Goal: Communication & Community: Ask a question

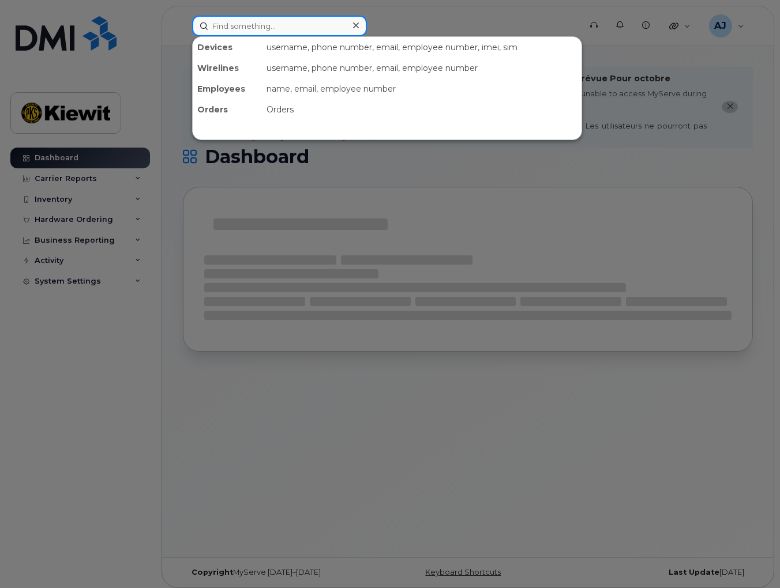
click at [287, 27] on input at bounding box center [279, 26] width 175 height 21
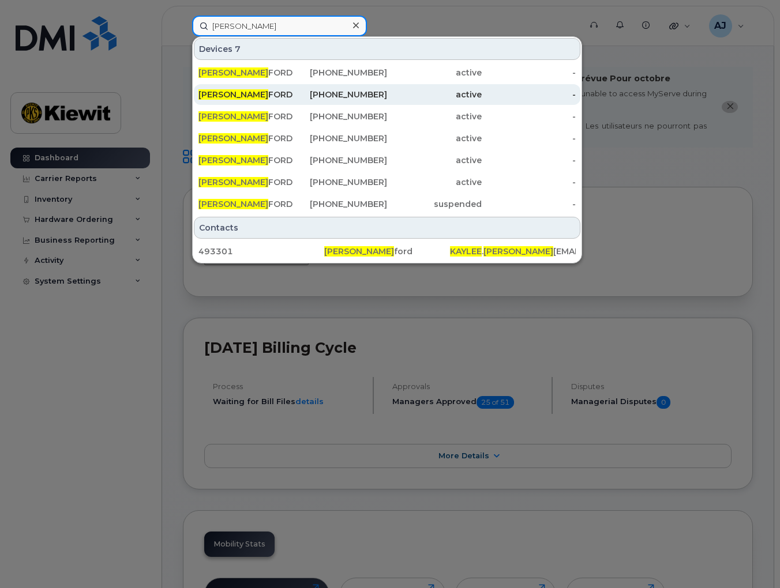
type input "KAYLEE RUTHER"
click at [236, 94] on span "KAYLEE RUTHER" at bounding box center [233, 94] width 70 height 10
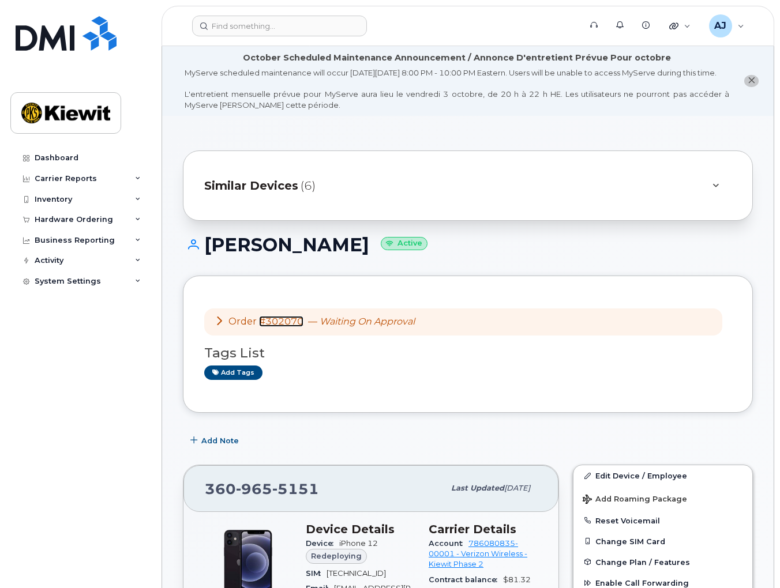
click at [284, 327] on link "#302070" at bounding box center [281, 321] width 44 height 11
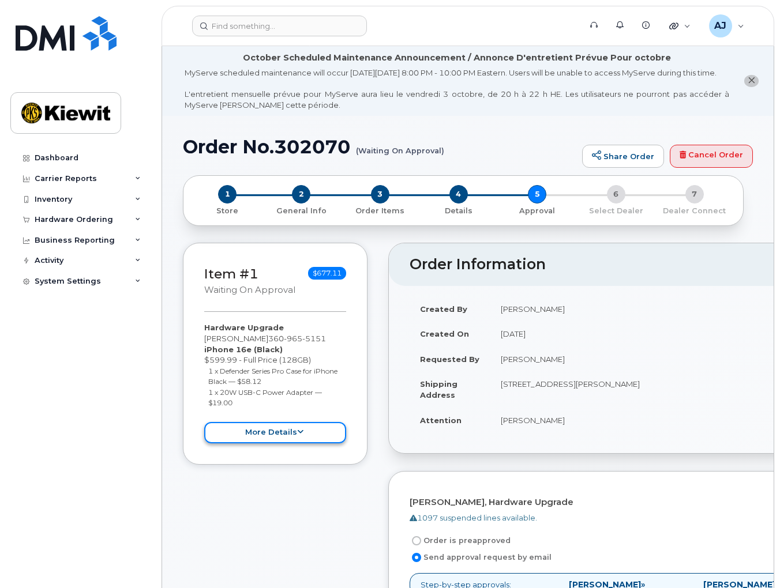
click at [272, 444] on button "more details" at bounding box center [275, 432] width 142 height 21
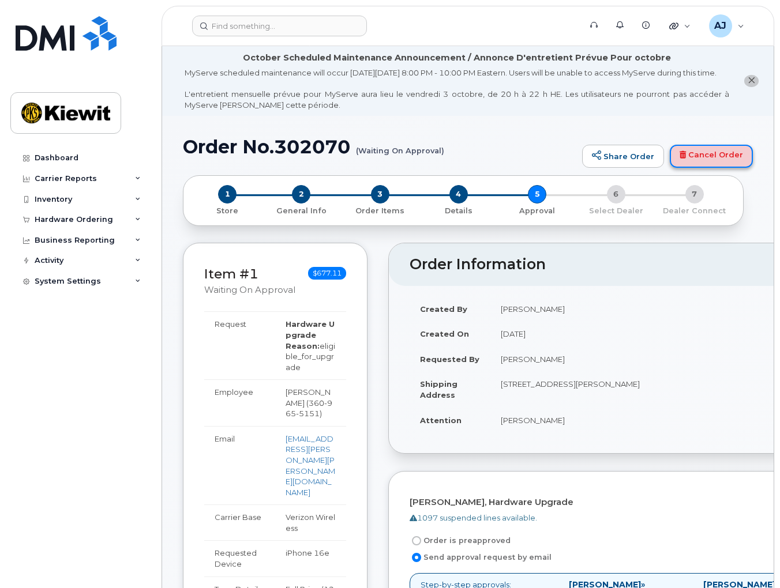
click at [720, 168] on link "Cancel Order" at bounding box center [711, 156] width 83 height 23
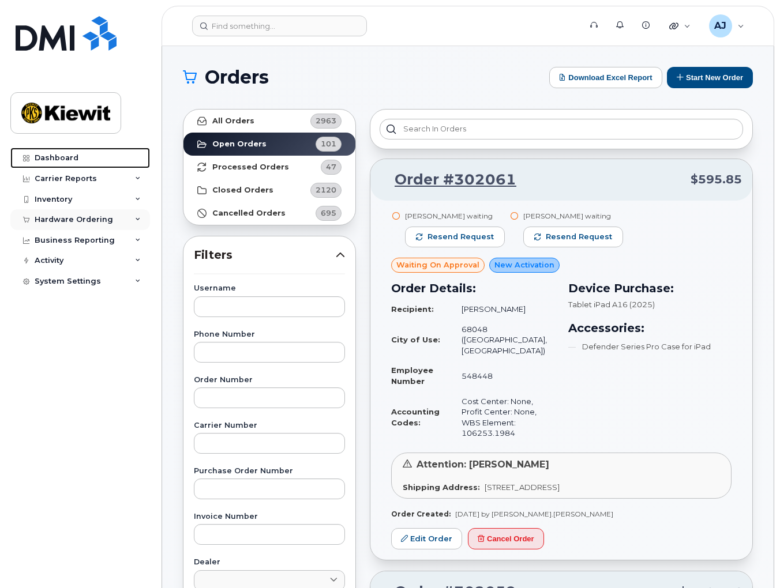
drag, startPoint x: 40, startPoint y: 156, endPoint x: 37, endPoint y: 212, distance: 55.5
click at [40, 156] on div "Dashboard" at bounding box center [57, 157] width 44 height 9
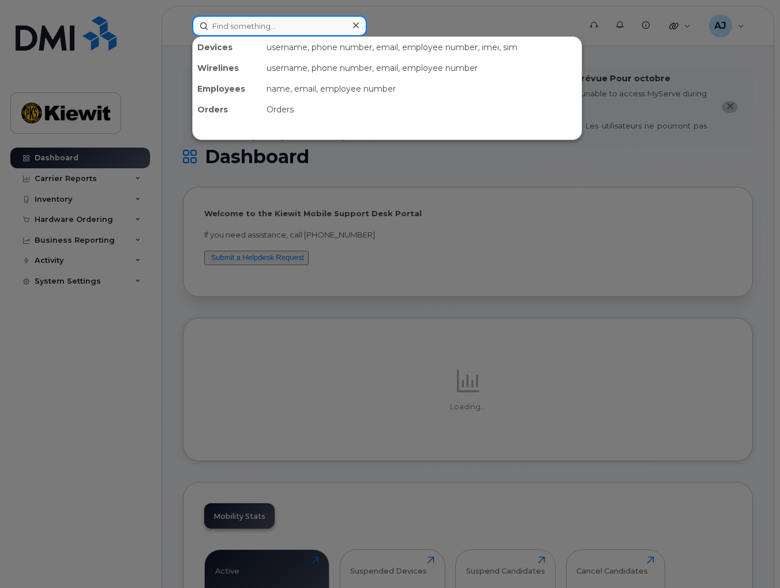
click at [299, 25] on input at bounding box center [279, 26] width 175 height 21
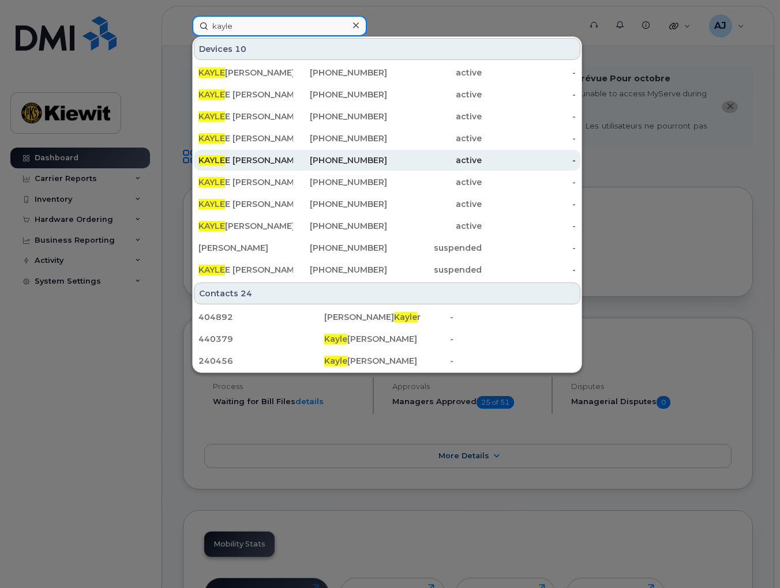
type input "kayle"
click at [280, 156] on div "KAYLE E RUTHERFORD" at bounding box center [245, 161] width 95 height 12
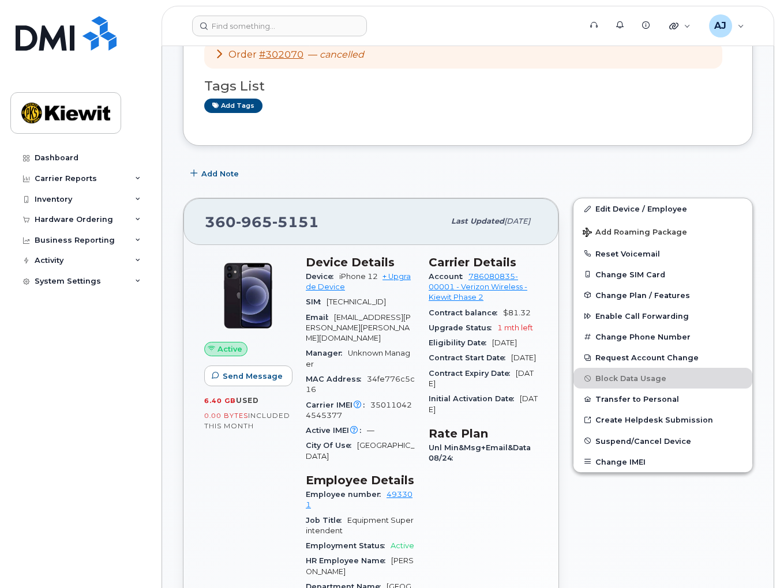
scroll to position [288, 0]
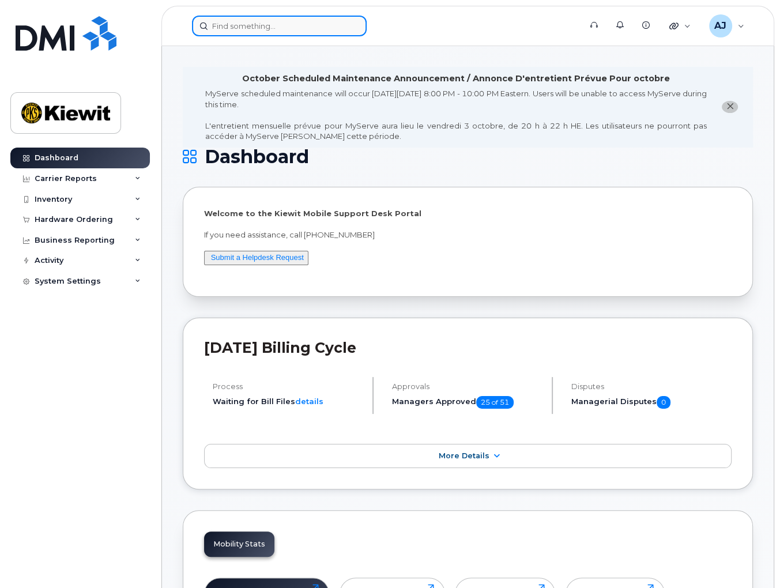
click at [223, 31] on input at bounding box center [279, 26] width 175 height 21
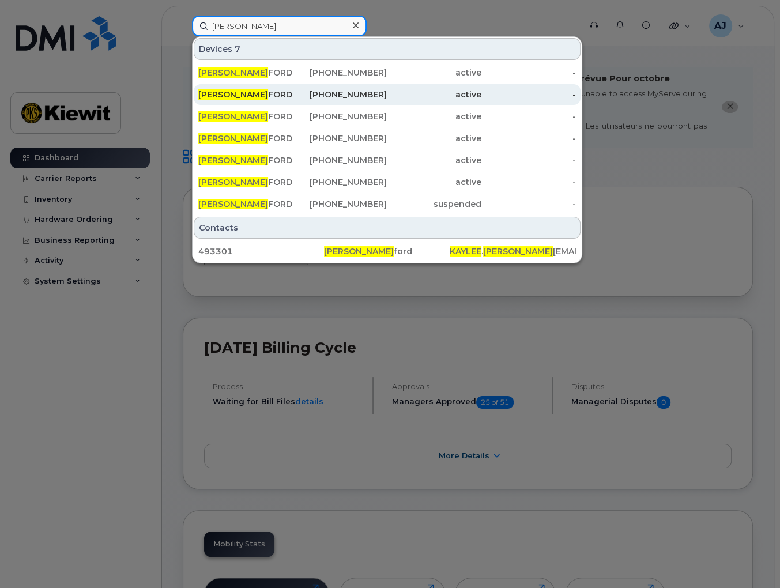
type input "[PERSON_NAME]"
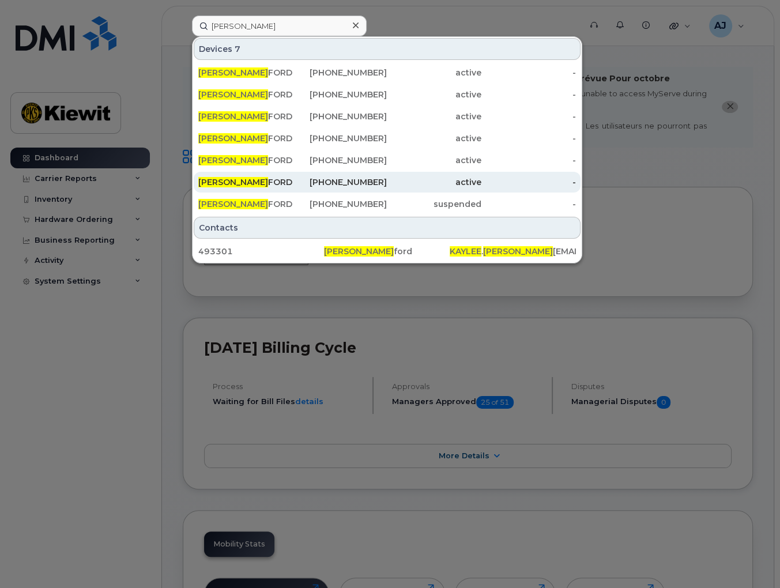
drag, startPoint x: 261, startPoint y: 91, endPoint x: 271, endPoint y: 177, distance: 86.5
click at [261, 91] on span "[PERSON_NAME]" at bounding box center [233, 94] width 70 height 10
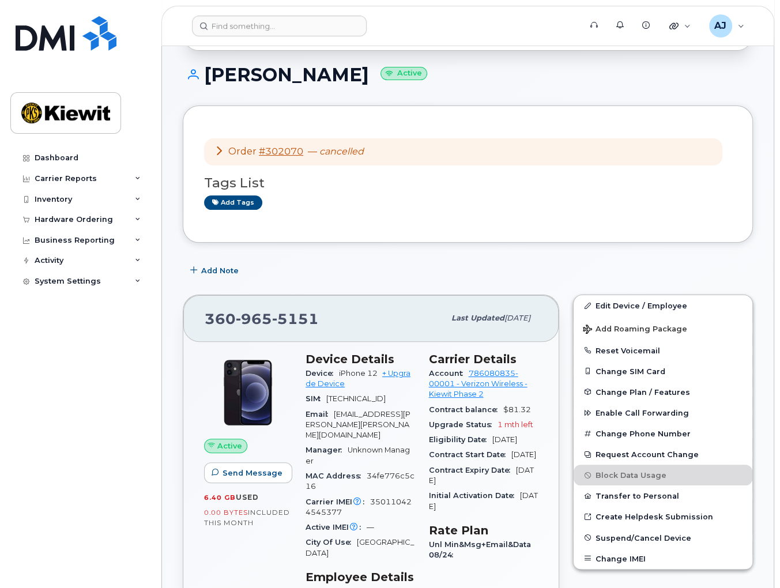
scroll to position [173, 0]
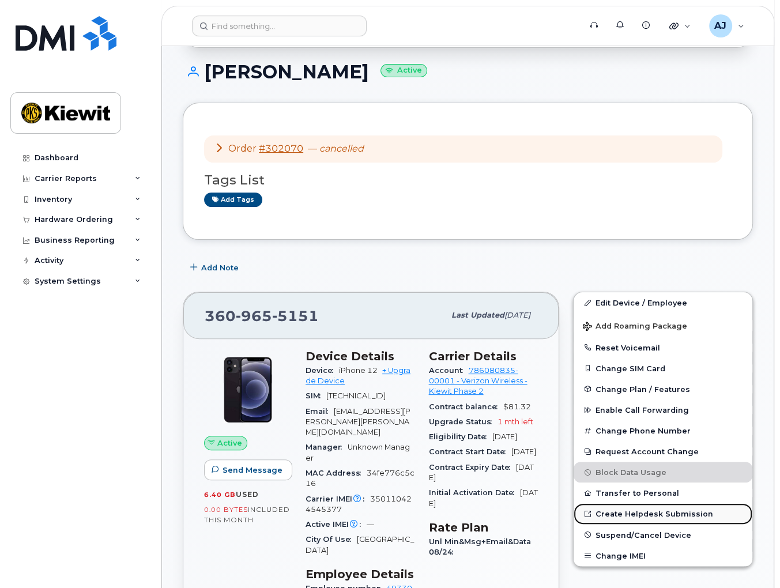
click at [631, 524] on link "Create Helpdesk Submission" at bounding box center [663, 514] width 179 height 21
